Goal: Use online tool/utility: Utilize a website feature to perform a specific function

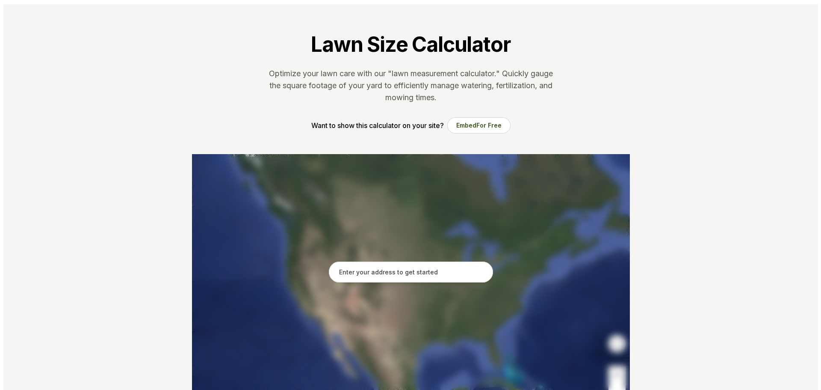
scroll to position [86, 0]
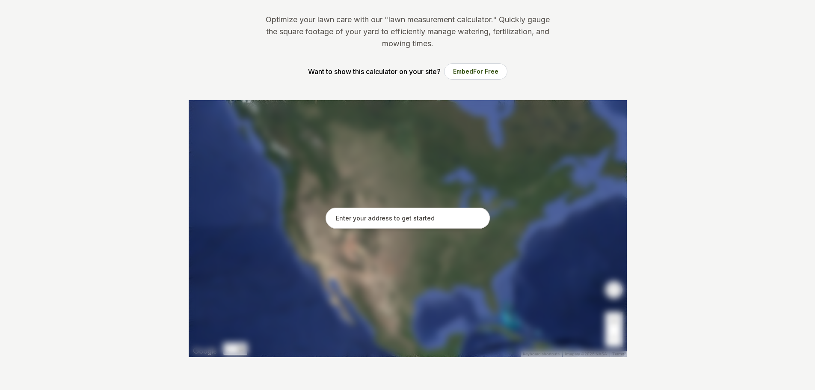
click at [364, 217] on input "text" at bounding box center [408, 217] width 164 height 21
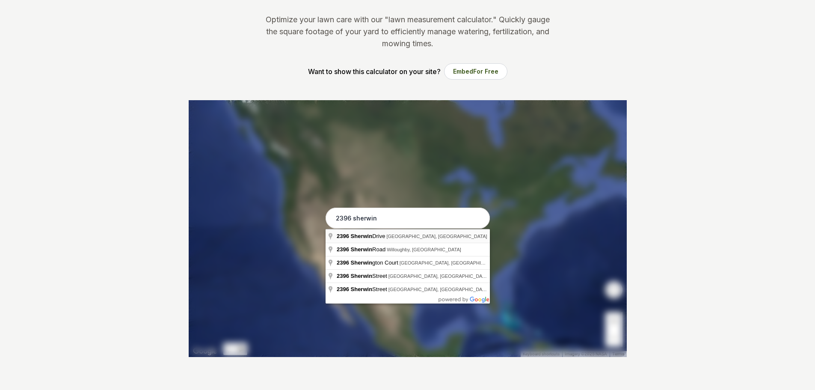
type input "2396 Sherwin Drive, Twinsburg, OH"
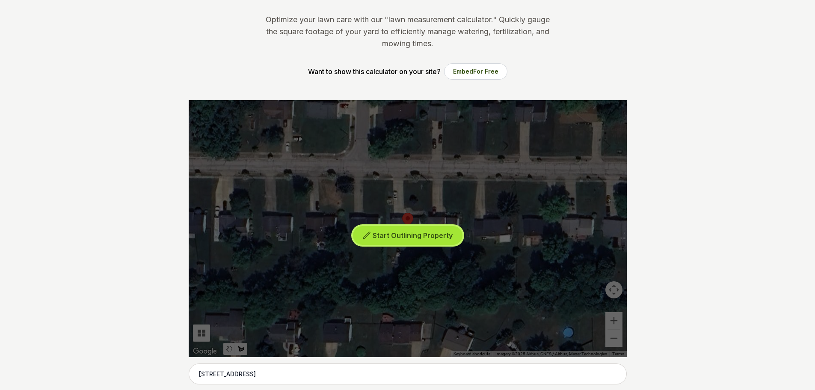
click at [396, 233] on span "Start Outlining Property" at bounding box center [413, 235] width 80 height 9
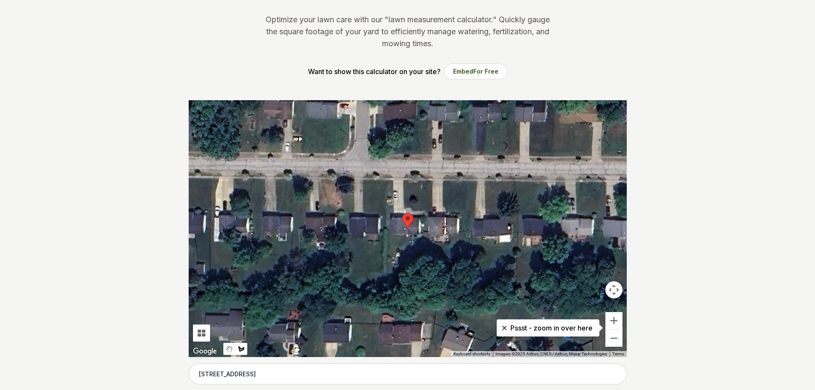
click at [403, 179] on div at bounding box center [408, 228] width 438 height 257
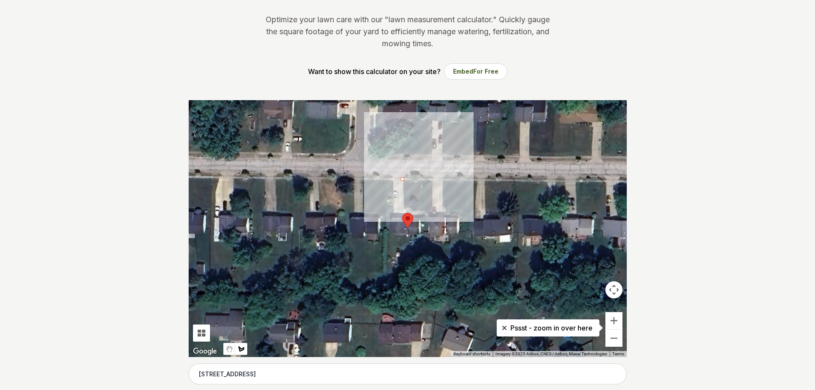
click at [404, 208] on div at bounding box center [408, 228] width 438 height 257
click at [433, 213] on div at bounding box center [408, 228] width 438 height 257
click at [432, 179] on div at bounding box center [408, 228] width 438 height 257
click at [403, 178] on div at bounding box center [408, 228] width 438 height 257
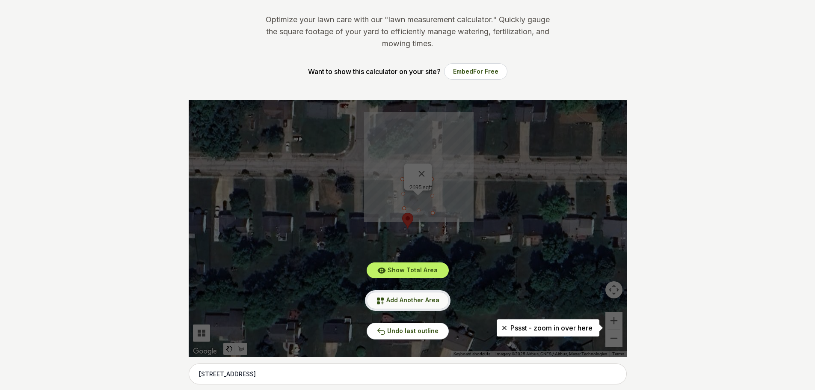
click at [401, 300] on span "Add Another Area" at bounding box center [412, 299] width 53 height 7
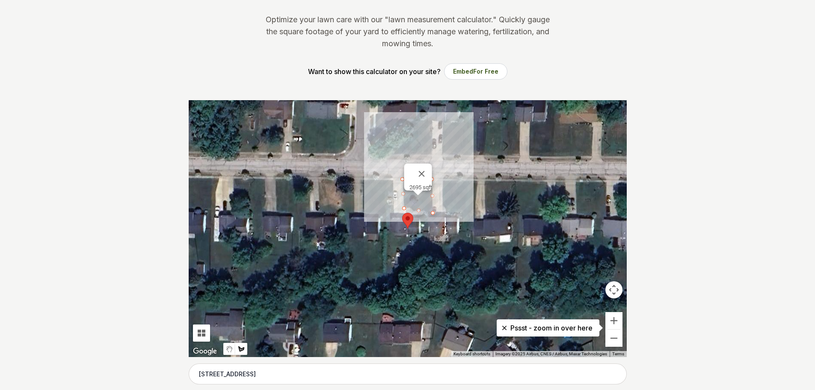
click at [388, 233] on div at bounding box center [408, 228] width 438 height 257
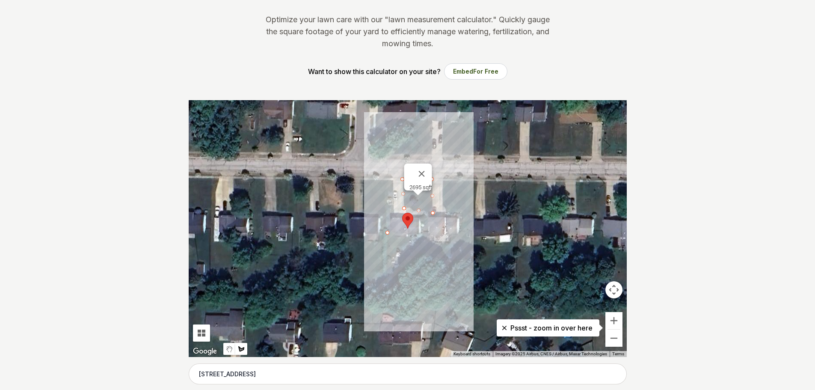
click at [385, 308] on div at bounding box center [408, 228] width 438 height 257
click at [435, 313] on div at bounding box center [408, 228] width 438 height 257
click at [429, 234] on div at bounding box center [408, 228] width 438 height 257
click at [389, 231] on div at bounding box center [408, 228] width 438 height 257
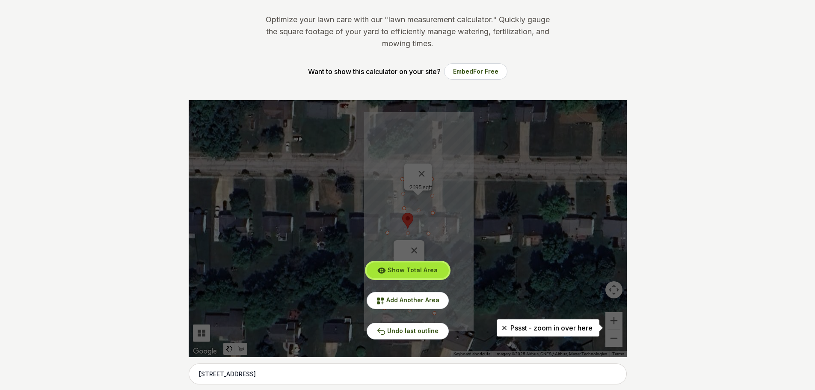
click at [400, 267] on span "Show Total Area" at bounding box center [413, 269] width 50 height 7
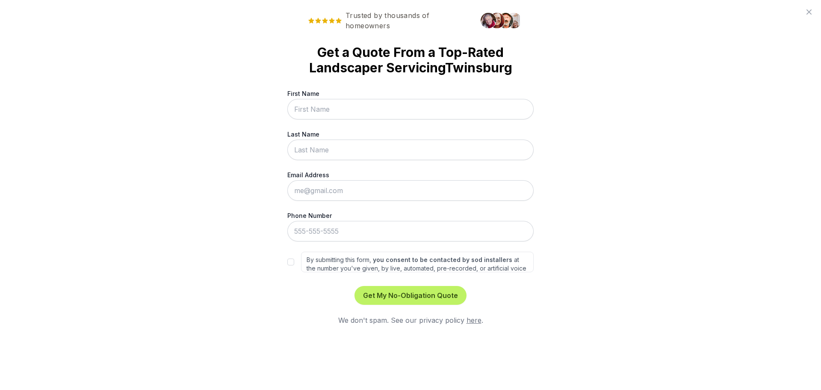
click at [274, 213] on div "Trusted by thousands of homeowners Get a Quote From a Top-Rated Landscaper Serv…" at bounding box center [410, 195] width 821 height 390
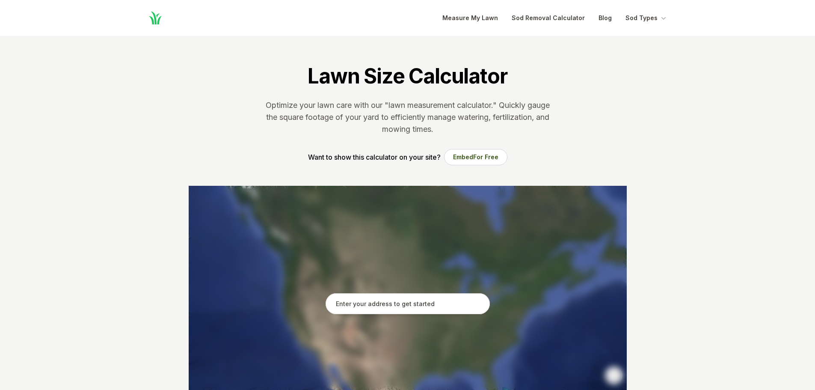
click at [369, 302] on input "text" at bounding box center [408, 303] width 164 height 21
drag, startPoint x: 728, startPoint y: 157, endPoint x: 711, endPoint y: 161, distance: 17.7
click at [379, 307] on input "text" at bounding box center [408, 303] width 164 height 21
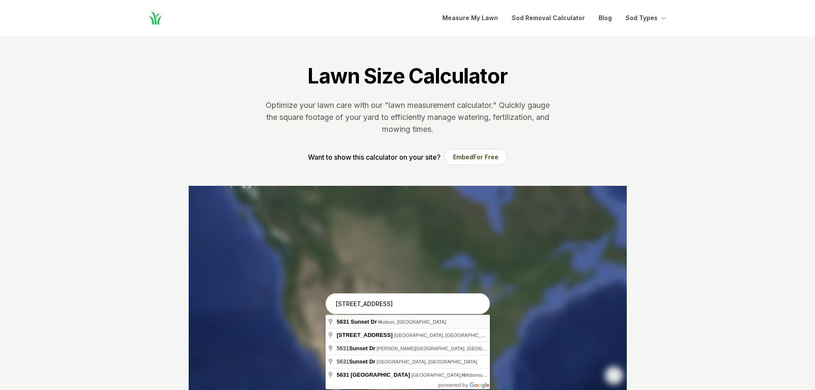
type input "[STREET_ADDRESS]"
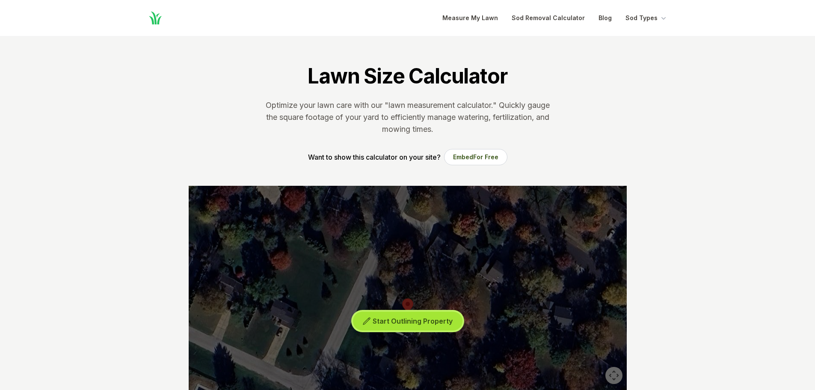
click at [402, 320] on span "Start Outlining Property" at bounding box center [413, 321] width 80 height 9
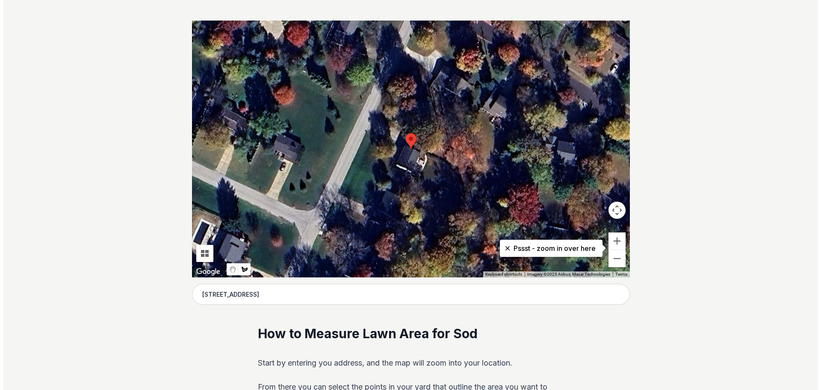
scroll to position [128, 0]
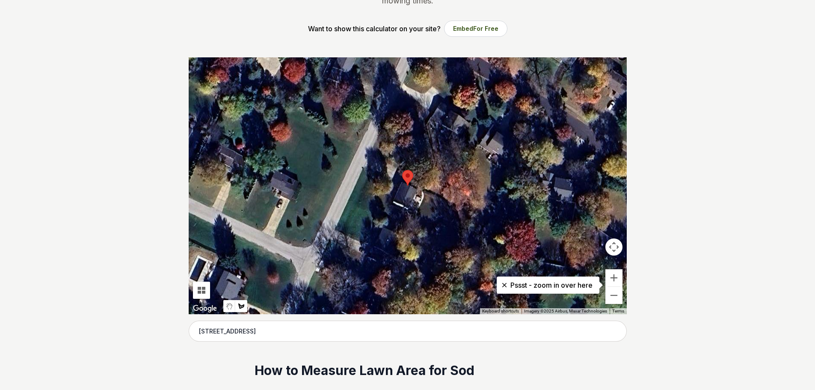
click at [368, 170] on div at bounding box center [408, 185] width 438 height 257
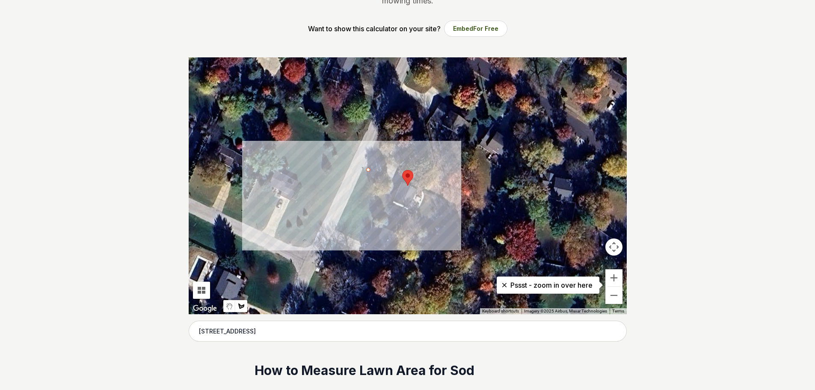
click at [354, 203] on div at bounding box center [408, 185] width 438 height 257
click at [412, 226] on div at bounding box center [408, 185] width 438 height 257
click at [417, 214] on div at bounding box center [408, 185] width 438 height 257
click at [385, 204] on div at bounding box center [408, 185] width 438 height 257
click at [395, 181] on div at bounding box center [408, 185] width 438 height 257
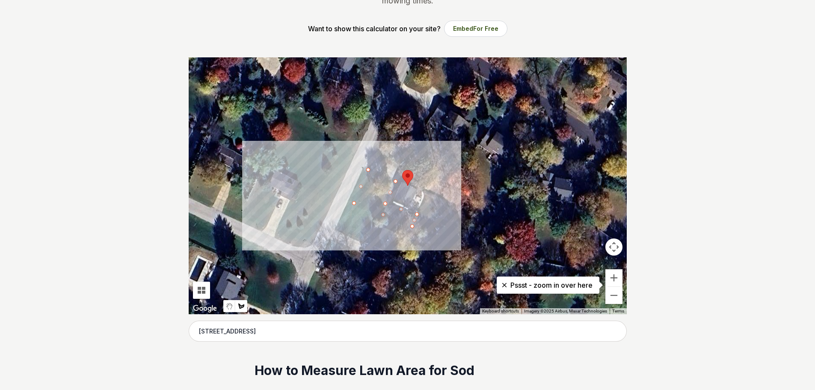
click at [372, 173] on div at bounding box center [408, 185] width 438 height 257
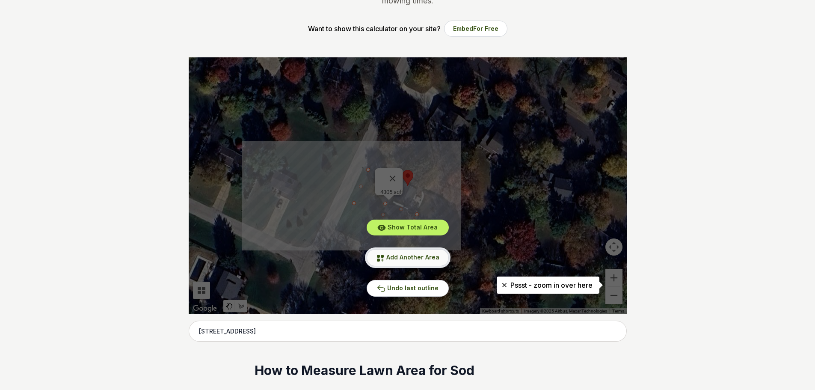
click at [395, 255] on span "Add Another Area" at bounding box center [412, 256] width 53 height 7
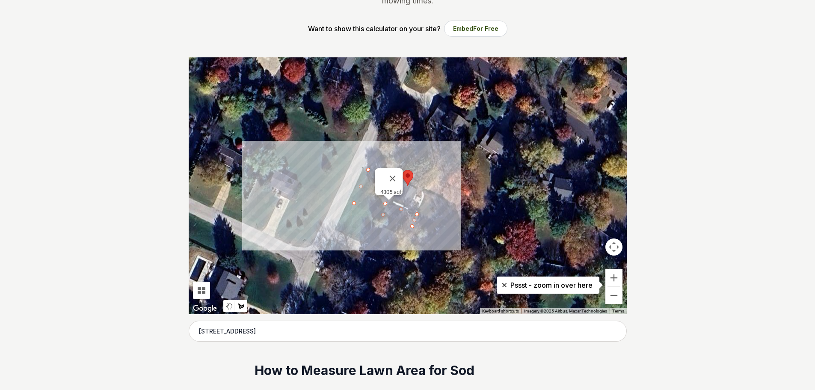
click at [426, 192] on div at bounding box center [408, 185] width 438 height 257
click at [414, 228] on div at bounding box center [408, 185] width 438 height 257
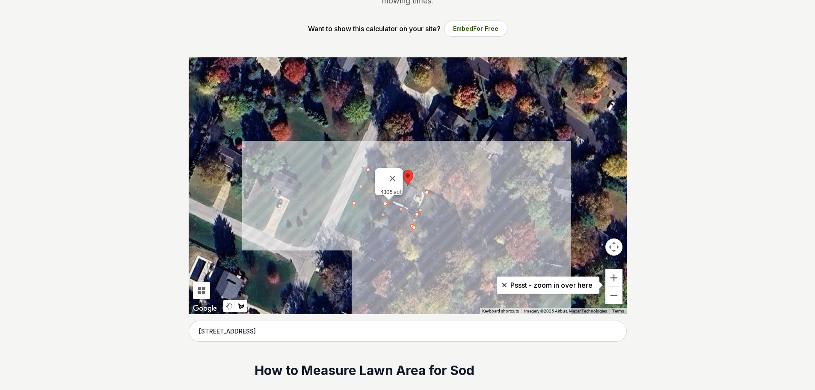
click at [474, 257] on div at bounding box center [408, 185] width 438 height 257
click at [493, 218] on div at bounding box center [408, 185] width 438 height 257
click at [429, 194] on div at bounding box center [408, 185] width 438 height 257
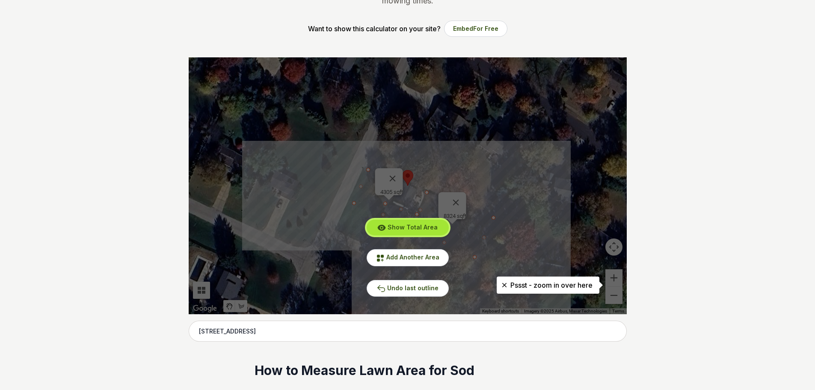
click at [413, 227] on span "Show Total Area" at bounding box center [413, 226] width 50 height 7
